Goal: Register for event/course

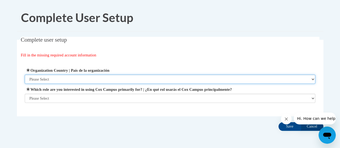
drag, startPoint x: 0, startPoint y: 0, endPoint x: 79, endPoint y: 79, distance: 111.5
click at [79, 79] on select "Please Select United States | Estados Unidos Outside of the United States | Fue…" at bounding box center [170, 79] width 291 height 9
select select "ad49bcad-a171-4b2e-b99c-48b446064914"
click at [25, 75] on select "Please Select United States | Estados Unidos Outside of the United States | Fue…" at bounding box center [170, 79] width 291 height 9
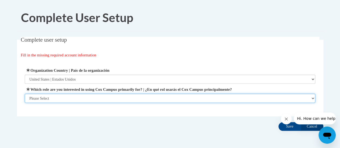
click at [74, 98] on select "Please Select College/University | Colegio/Universidad Community/Nonprofit Part…" at bounding box center [170, 98] width 291 height 9
select select "fbf2d438-af2f-41f8-98f1-81c410e29de3"
click at [25, 103] on select "Please Select College/University | Colegio/Universidad Community/Nonprofit Part…" at bounding box center [170, 98] width 291 height 9
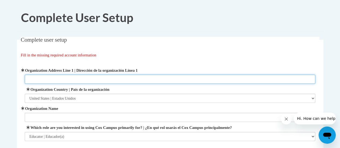
click at [97, 76] on input "Organization Address Line 1 | Dirección de la organización Línea 1" at bounding box center [170, 79] width 291 height 9
paste input "1571 Donald Lee Hollowell Parkway, Atlanta, GA 30318"
type input "1571 Donald Lee Hollowell Parkway, Atlanta, GA 30318"
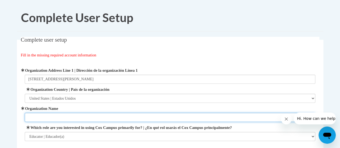
click at [45, 119] on input "Organization Name" at bounding box center [170, 117] width 291 height 9
click at [92, 117] on input "Woodson Park Early LearningYMCA" at bounding box center [170, 117] width 291 height 9
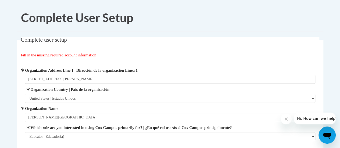
click at [39, 111] on label "Organization Name" at bounding box center [170, 109] width 291 height 6
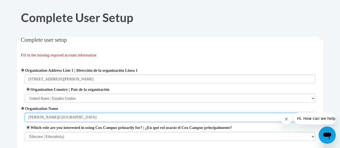
click at [39, 113] on input "Woodson Park Early YMCA Learning Center" at bounding box center [170, 117] width 291 height 9
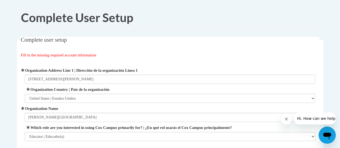
click at [12, 67] on body "Complete User Setup Complete user setup Fill in the missing required account in…" at bounding box center [170, 103] width 340 height 207
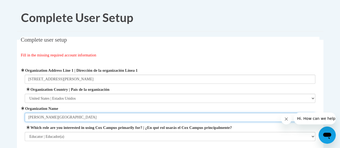
click at [51, 117] on input "Woodson Park Early YMCA Learning Center" at bounding box center [170, 117] width 291 height 9
type input "Woodson Park YMCA Early Learning Center"
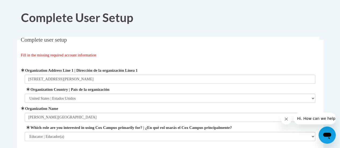
click at [317, 61] on div "Organization Address Line 1 | Dirección de la organización Línea 1 1571 Donald …" at bounding box center [170, 104] width 299 height 87
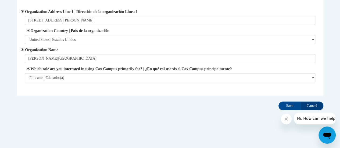
drag, startPoint x: 325, startPoint y: 0, endPoint x: 201, endPoint y: 110, distance: 165.3
click at [201, 110] on div "Complete user setup Fill in the missing required account information User Profi…" at bounding box center [170, 45] width 315 height 135
click at [295, 105] on input "Save" at bounding box center [290, 106] width 23 height 9
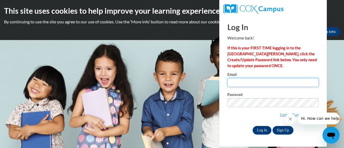
type input "alexism@ymcaatlanta.org"
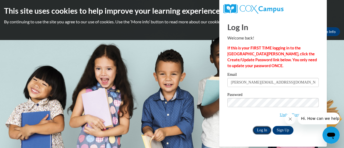
click at [263, 130] on input "Log In" at bounding box center [262, 130] width 19 height 9
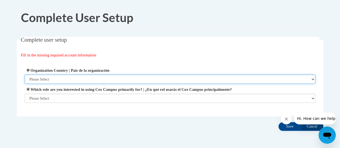
click at [236, 80] on select "Please Select United States | Estados Unidos Outside of the United States | Fue…" at bounding box center [170, 79] width 291 height 9
select select "ad49bcad-a171-4b2e-b99c-48b446064914"
click at [25, 75] on select "Please Select United States | Estados Unidos Outside of the United States | Fue…" at bounding box center [170, 79] width 291 height 9
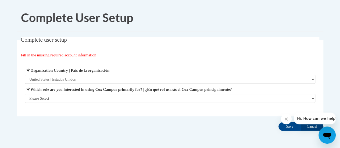
click at [185, 105] on div "Organization Address Line 1 | Dirección de la organización Línea 1 Organization…" at bounding box center [170, 85] width 299 height 49
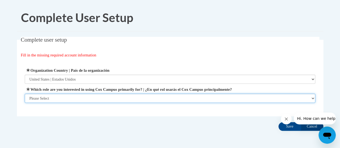
click at [191, 100] on select "Please Select College/University | Colegio/Universidad Community/Nonprofit Part…" at bounding box center [170, 98] width 291 height 9
select select "fbf2d438-af2f-41f8-98f1-81c410e29de3"
click at [25, 103] on select "Please Select College/University | Colegio/Universidad Community/Nonprofit Part…" at bounding box center [170, 98] width 291 height 9
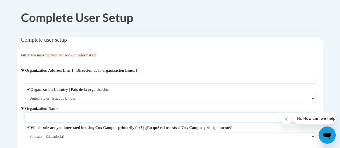
click at [121, 117] on input "Organization Name" at bounding box center [170, 117] width 291 height 9
type input "Woodson Park YMCA Early Learning Center"
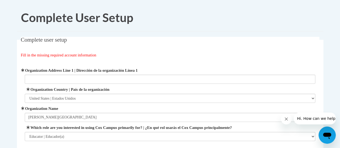
scroll to position [59, 0]
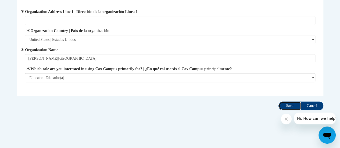
click at [290, 105] on input "Save" at bounding box center [290, 106] width 23 height 9
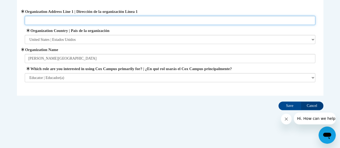
click at [162, 19] on input "Organization Address Line 1 | Dirección de la organización Línea 1" at bounding box center [170, 20] width 291 height 9
paste input "1571 Donald Lee Hollowell Parkway, Atlanta, GA 30318"
click at [138, 20] on input "1571 Donald Lee Hollowell Parkway, Atlanta, GA 30318" at bounding box center [170, 20] width 291 height 9
type input "1571 Donald Lee Hollowell Parkway, Atlanta, GA 30318"
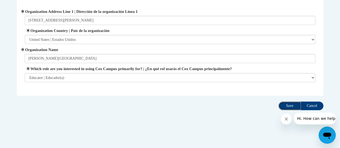
click at [289, 105] on input "Save" at bounding box center [290, 106] width 23 height 9
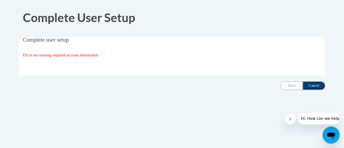
click at [318, 84] on input "Cancel" at bounding box center [314, 86] width 23 height 9
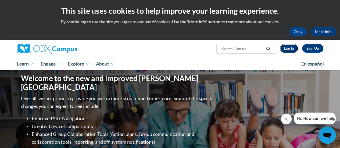
click at [290, 49] on link "Log In" at bounding box center [289, 48] width 19 height 9
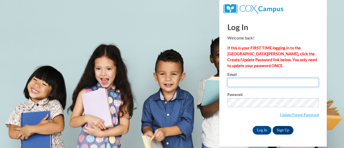
drag, startPoint x: 0, startPoint y: 0, endPoint x: 259, endPoint y: 84, distance: 272.2
click at [259, 84] on input "Email" at bounding box center [274, 82] width 92 height 9
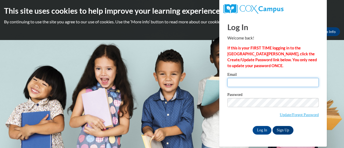
type input "alexism@ymcaatlanta.org"
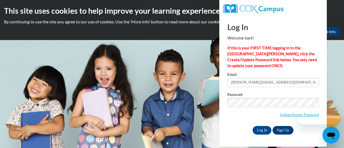
click at [269, 93] on label "Password" at bounding box center [274, 95] width 92 height 5
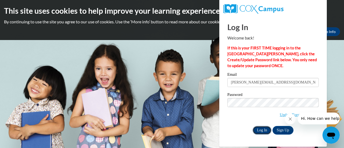
click at [262, 130] on input "Log In" at bounding box center [262, 130] width 19 height 9
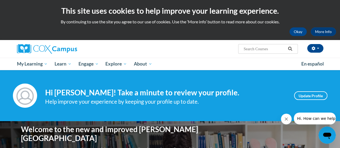
click at [213, 49] on div "Alexis Mabry (America/New_York UTC-04:00) My Profile Inbox My Transcripts Log O…" at bounding box center [223, 47] width 210 height 14
click at [331, 50] on div "Alexis Mabry (America/New_York UTC-04:00) My Profile Inbox My Transcripts Log O…" at bounding box center [170, 55] width 340 height 30
click at [301, 31] on button "Okay" at bounding box center [298, 31] width 17 height 9
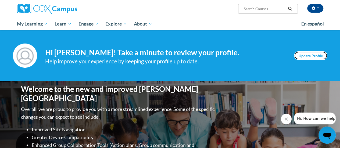
click at [311, 55] on link "Update Profile" at bounding box center [310, 55] width 33 height 9
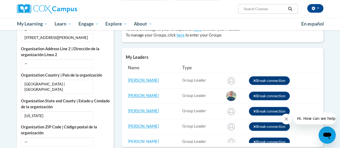
scroll to position [183, 0]
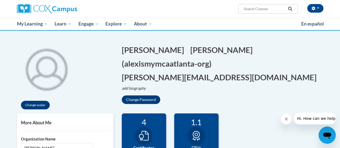
scroll to position [22, 0]
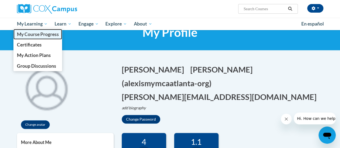
click at [35, 36] on span "My Course Progress" at bounding box center [38, 34] width 42 height 6
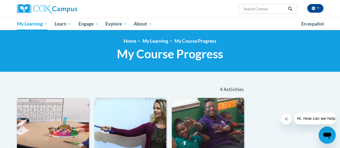
click at [93, 81] on div "«« « 1-4 » »»" at bounding box center [62, 81] width 98 height 0
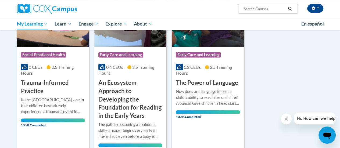
scroll to position [97, 0]
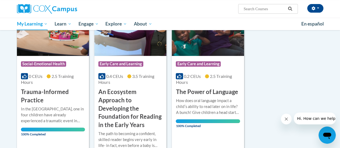
click at [273, 73] on div "Sort Date Enrolled Title (A-Z) «« « 1-4 » »» 4 Activities CEUs Course Category:…" at bounding box center [170, 146] width 315 height 325
click at [274, 9] on input "Search..." at bounding box center [264, 9] width 43 height 6
type input "brain"
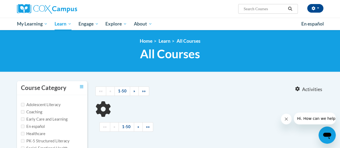
type input "brain"
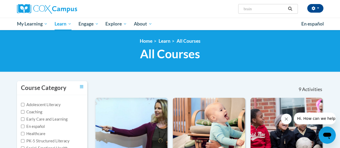
click at [215, 85] on div at bounding box center [219, 87] width 59 height 12
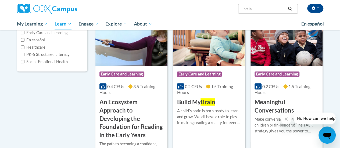
scroll to position [86, 0]
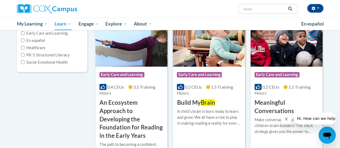
click at [219, 45] on img at bounding box center [209, 39] width 72 height 55
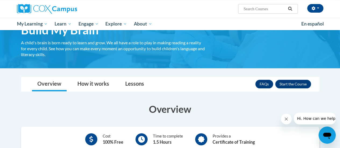
scroll to position [32, 0]
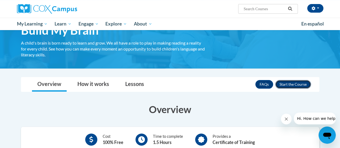
click at [300, 83] on button "Enroll" at bounding box center [294, 84] width 36 height 9
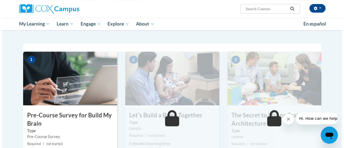
scroll to position [108, 0]
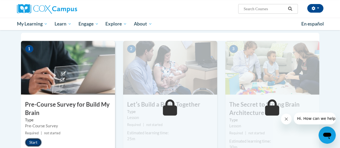
click at [33, 141] on button "Start" at bounding box center [33, 142] width 17 height 9
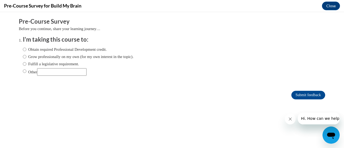
scroll to position [0, 0]
click at [71, 50] on label "Obtain required Professional Development credit." at bounding box center [65, 50] width 84 height 6
click at [26, 50] on input "Obtain required Professional Development credit." at bounding box center [24, 50] width 3 height 6
radio input "true"
click at [298, 95] on input "Submit feedback" at bounding box center [309, 95] width 34 height 9
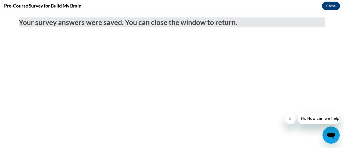
click at [289, 118] on icon "Close message from company" at bounding box center [290, 119] width 4 height 4
click at [290, 120] on icon "Close message from company" at bounding box center [290, 119] width 4 height 4
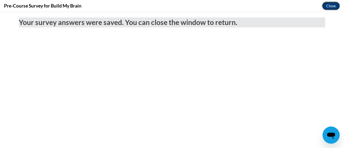
click at [333, 5] on button "Close" at bounding box center [331, 6] width 18 height 9
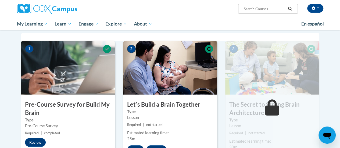
click at [118, 104] on div "1 Pre-Course Survey for Build My Brain Type Pre-Course Survey Required | comple…" at bounding box center [68, 107] width 102 height 133
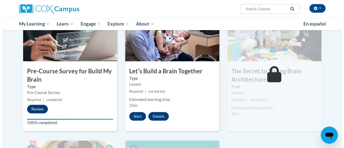
scroll to position [161, 0]
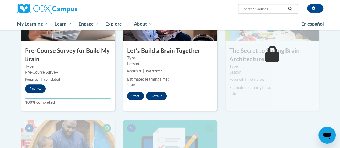
click at [135, 94] on button "Start" at bounding box center [135, 96] width 17 height 9
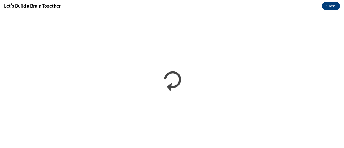
scroll to position [0, 0]
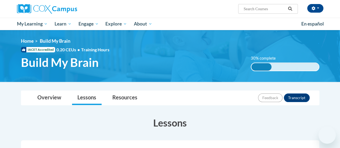
click at [165, 71] on div "<en>Home</en><fr>Accueil</fr><de>Zuhause</de><it>Casa</it><es>Casa</es><pt>Casa…" at bounding box center [170, 56] width 315 height 36
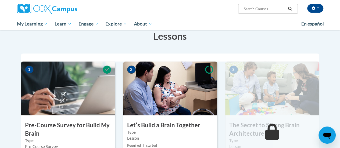
scroll to position [97, 0]
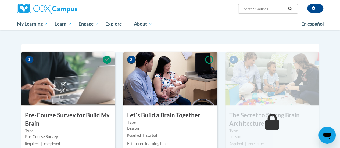
click at [165, 71] on img at bounding box center [170, 79] width 94 height 54
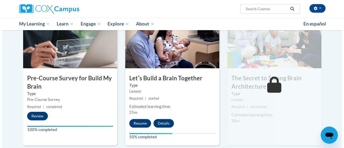
scroll to position [140, 0]
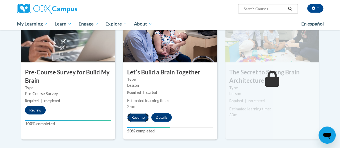
click at [136, 117] on button "Resume" at bounding box center [138, 117] width 22 height 9
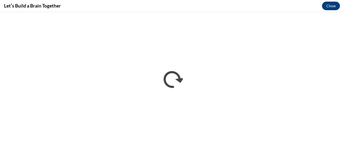
scroll to position [0, 0]
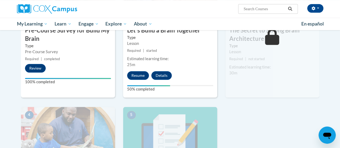
scroll to position [140, 0]
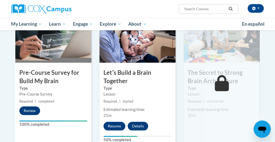
click at [169, 9] on div "[PERSON_NAME] ([GEOGRAPHIC_DATA]/New_York UTC-04:00) My Profile Inbox My Transc…" at bounding box center [181, 7] width 174 height 14
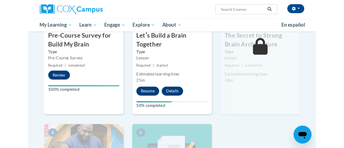
scroll to position [183, 0]
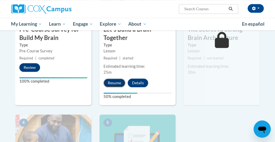
click at [114, 82] on button "Resume" at bounding box center [115, 82] width 22 height 9
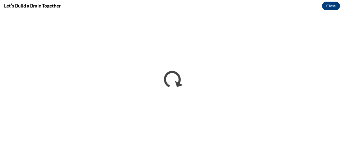
scroll to position [0, 0]
click at [88, 6] on div "Letʹs Build a Brain Together Close" at bounding box center [172, 6] width 344 height 12
